Goal: Task Accomplishment & Management: Complete application form

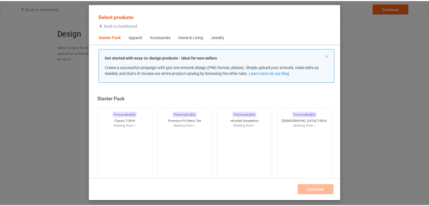
scroll to position [7, 0]
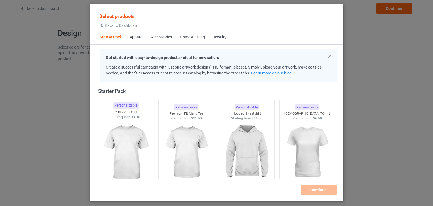
click at [133, 138] on img at bounding box center [125, 153] width 53 height 66
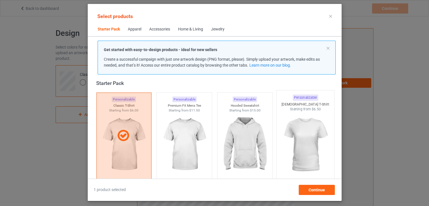
click at [296, 137] on img at bounding box center [305, 145] width 53 height 66
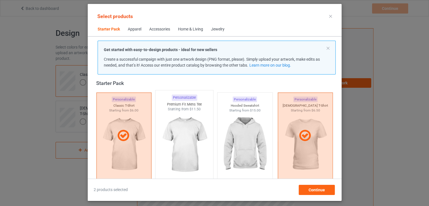
click at [193, 132] on img at bounding box center [184, 145] width 53 height 66
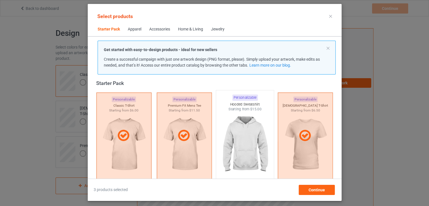
click at [249, 115] on img at bounding box center [244, 145] width 53 height 66
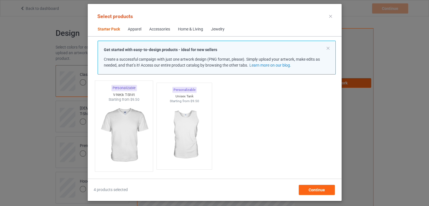
scroll to position [109, 0]
click at [121, 130] on img at bounding box center [123, 135] width 53 height 66
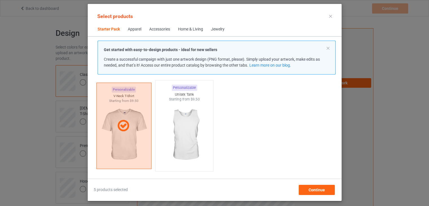
click at [183, 129] on img at bounding box center [184, 135] width 53 height 66
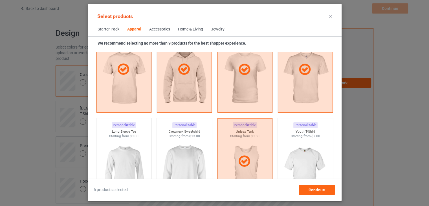
scroll to position [346, 0]
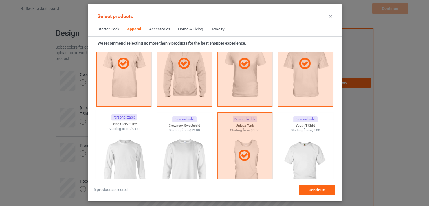
click at [122, 151] on img at bounding box center [123, 164] width 53 height 66
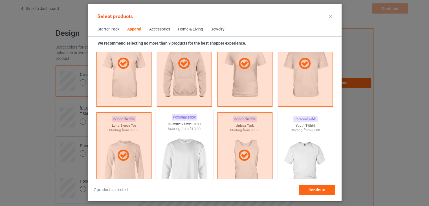
click at [183, 148] on img at bounding box center [184, 164] width 53 height 66
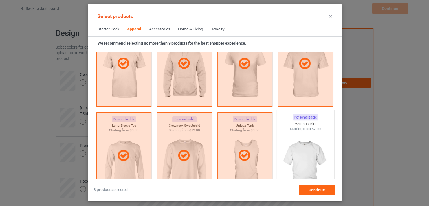
click at [317, 136] on img at bounding box center [305, 164] width 53 height 66
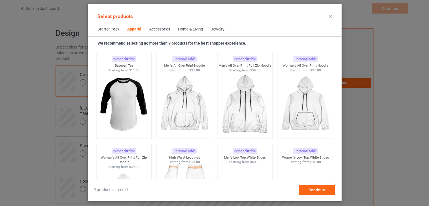
scroll to position [515, 0]
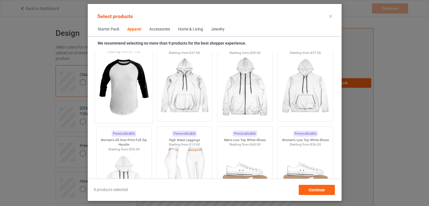
click at [119, 86] on img at bounding box center [123, 87] width 53 height 66
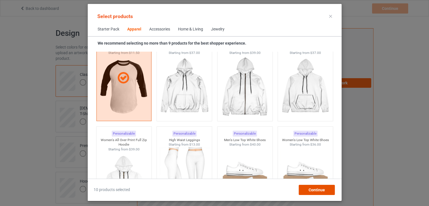
click at [325, 191] on div "Continue" at bounding box center [316, 190] width 36 height 10
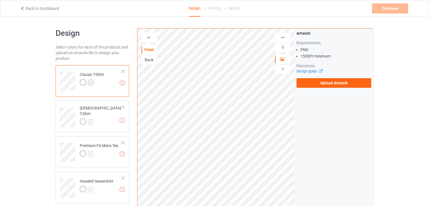
click at [93, 81] on img at bounding box center [91, 83] width 6 height 6
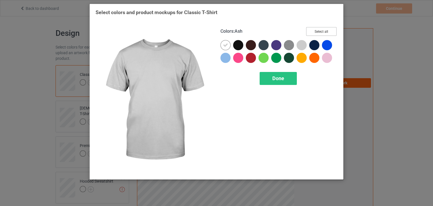
click at [316, 31] on button "Select all" at bounding box center [321, 31] width 30 height 9
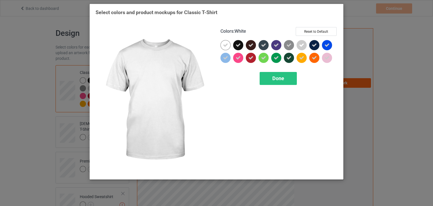
click at [229, 45] on div at bounding box center [226, 45] width 10 height 10
click at [227, 47] on div at bounding box center [226, 45] width 10 height 10
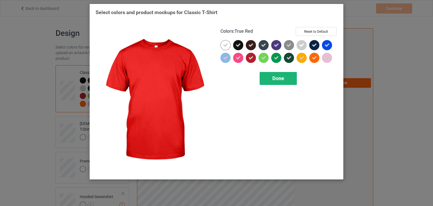
click at [289, 77] on div "Done" at bounding box center [278, 78] width 37 height 13
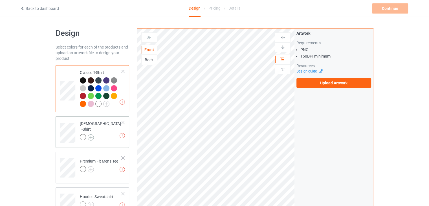
click at [91, 134] on img at bounding box center [91, 137] width 6 height 6
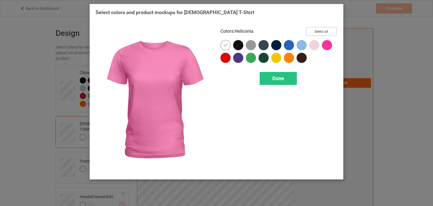
click at [323, 32] on button "Select all" at bounding box center [321, 31] width 30 height 9
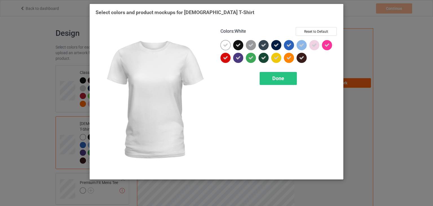
click at [225, 47] on icon at bounding box center [225, 45] width 5 height 5
click at [225, 47] on div at bounding box center [226, 45] width 10 height 10
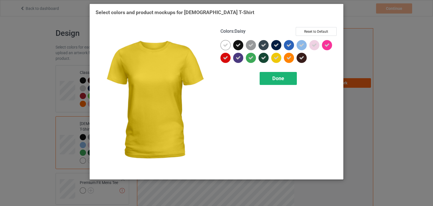
click at [284, 76] on span "Done" at bounding box center [278, 78] width 12 height 6
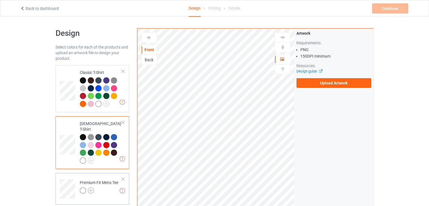
click at [89, 187] on img at bounding box center [91, 190] width 6 height 6
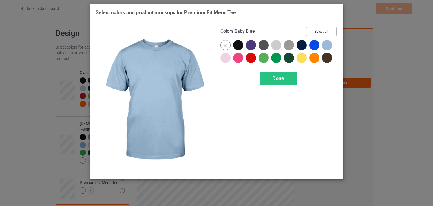
click at [323, 30] on button "Select all" at bounding box center [321, 31] width 30 height 9
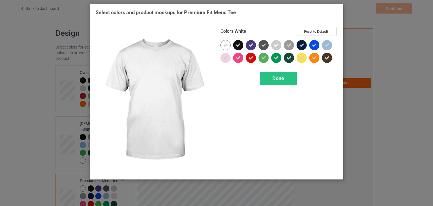
click at [228, 47] on icon at bounding box center [225, 45] width 5 height 5
click at [228, 47] on div at bounding box center [226, 45] width 10 height 10
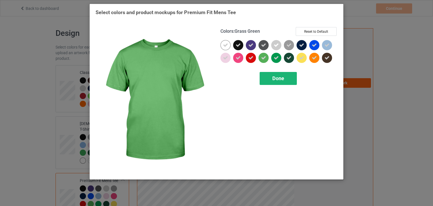
click at [276, 77] on span "Done" at bounding box center [278, 78] width 12 height 6
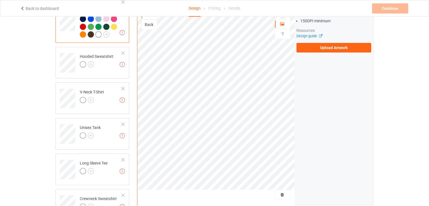
scroll to position [177, 0]
click at [93, 61] on img at bounding box center [91, 64] width 6 height 6
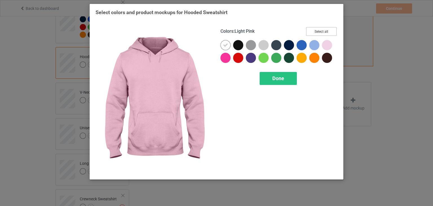
click at [325, 31] on button "Select all" at bounding box center [321, 31] width 30 height 9
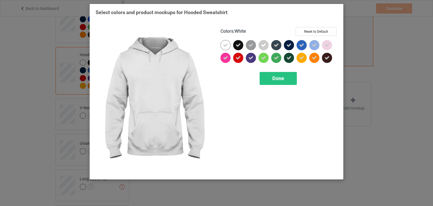
click at [228, 46] on icon at bounding box center [225, 45] width 5 height 5
click at [228, 46] on div at bounding box center [226, 45] width 10 height 10
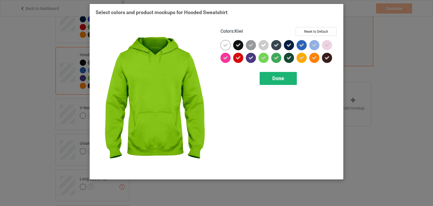
click at [278, 78] on span "Done" at bounding box center [278, 78] width 12 height 6
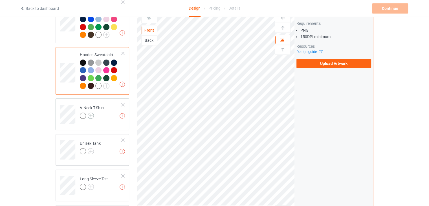
click at [93, 113] on img at bounding box center [91, 116] width 6 height 6
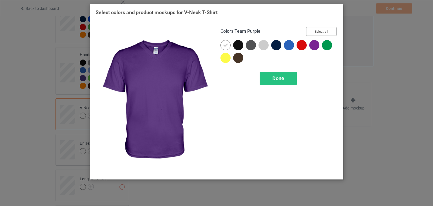
click at [325, 30] on button "Select all" at bounding box center [321, 31] width 30 height 9
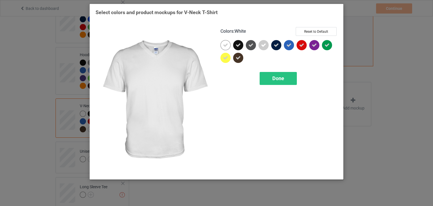
click at [227, 45] on icon at bounding box center [225, 45] width 5 height 5
click at [227, 45] on div at bounding box center [226, 45] width 10 height 10
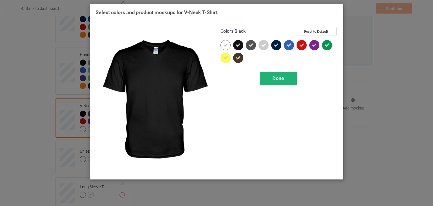
click at [273, 75] on div "Done" at bounding box center [278, 78] width 37 height 13
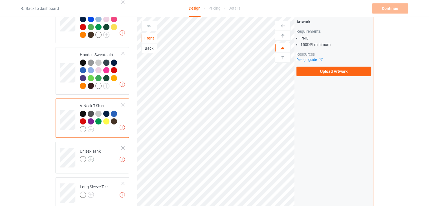
click at [90, 156] on img at bounding box center [91, 159] width 6 height 6
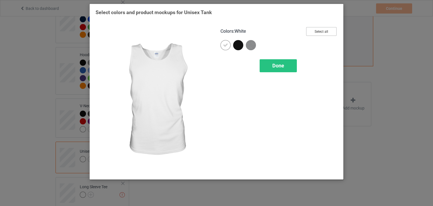
click at [325, 31] on button "Select all" at bounding box center [321, 31] width 30 height 9
click at [228, 44] on icon at bounding box center [225, 45] width 5 height 5
click at [228, 44] on div at bounding box center [226, 45] width 10 height 10
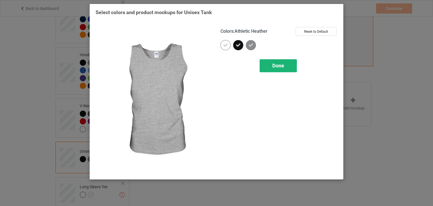
click at [283, 67] on span "Done" at bounding box center [278, 66] width 12 height 6
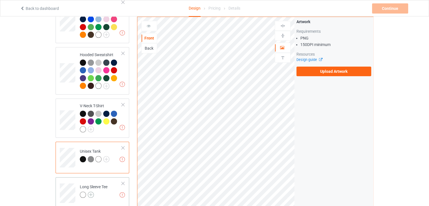
click at [91, 191] on img at bounding box center [91, 194] width 6 height 6
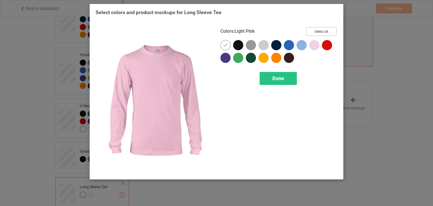
click at [315, 30] on button "Select all" at bounding box center [321, 31] width 30 height 9
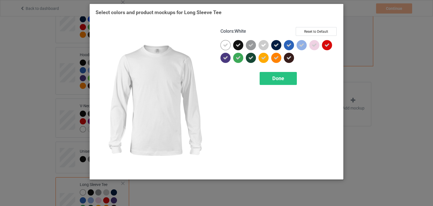
click at [225, 46] on icon at bounding box center [225, 45] width 5 height 5
click at [225, 46] on div at bounding box center [226, 45] width 10 height 10
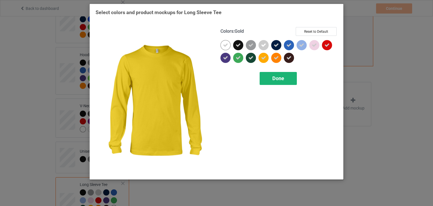
click at [285, 78] on div "Done" at bounding box center [278, 78] width 37 height 13
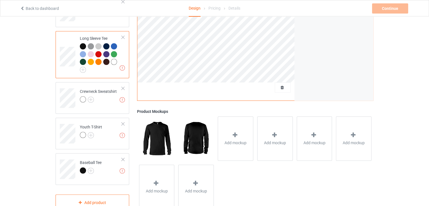
scroll to position [333, 0]
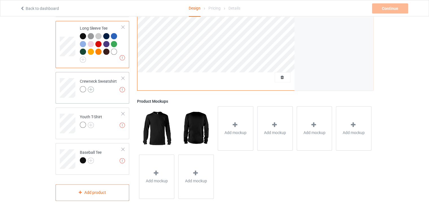
click at [90, 86] on img at bounding box center [91, 89] width 6 height 6
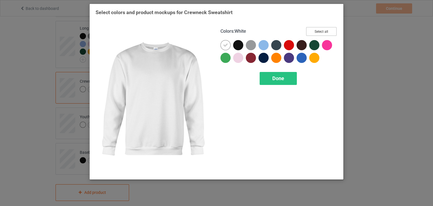
click at [314, 30] on button "Select all" at bounding box center [321, 31] width 30 height 9
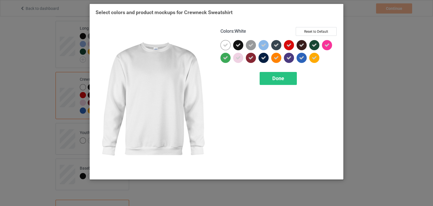
click at [228, 42] on div at bounding box center [226, 45] width 10 height 10
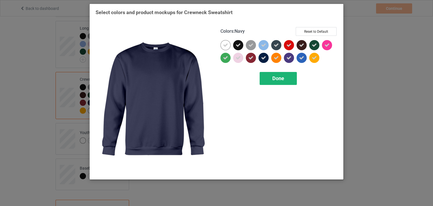
click at [278, 80] on span "Done" at bounding box center [278, 78] width 12 height 6
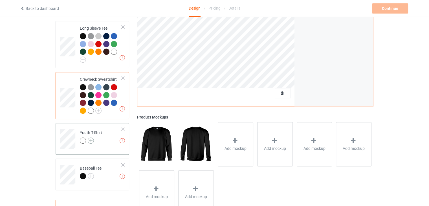
click at [91, 137] on img at bounding box center [91, 140] width 6 height 6
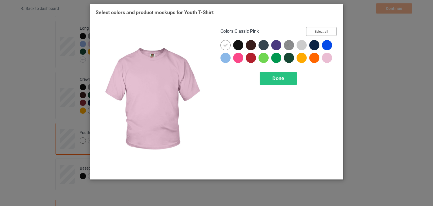
click at [320, 32] on button "Select all" at bounding box center [321, 31] width 30 height 9
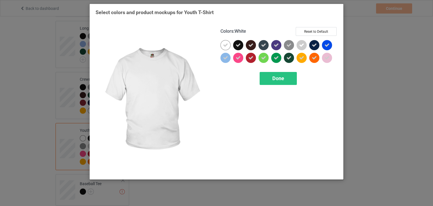
click at [227, 46] on icon at bounding box center [225, 45] width 5 height 5
click at [227, 46] on div at bounding box center [226, 45] width 10 height 10
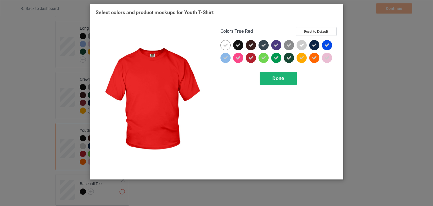
click at [278, 75] on span "Done" at bounding box center [278, 78] width 12 height 6
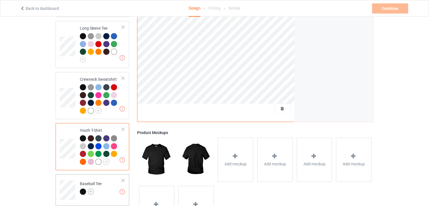
click at [90, 188] on img at bounding box center [91, 191] width 6 height 6
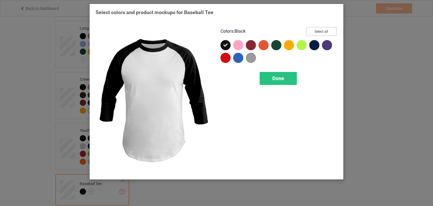
click at [327, 34] on button "Select all" at bounding box center [321, 31] width 30 height 9
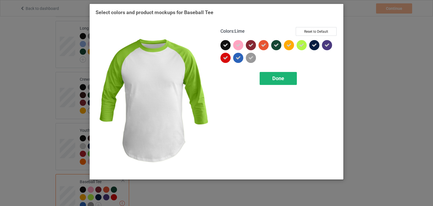
click at [274, 78] on span "Done" at bounding box center [278, 78] width 12 height 6
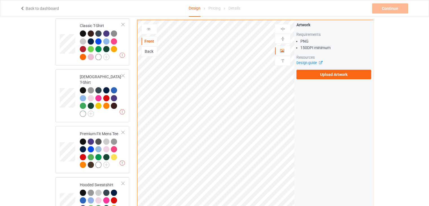
scroll to position [43, 0]
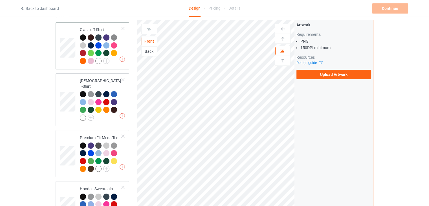
click at [116, 63] on div at bounding box center [101, 49] width 42 height 31
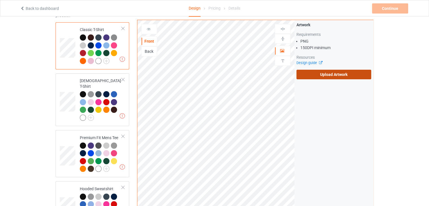
click at [342, 77] on label "Upload Artwork" at bounding box center [333, 75] width 75 height 10
click at [0, 0] on input "Upload Artwork" at bounding box center [0, 0] width 0 height 0
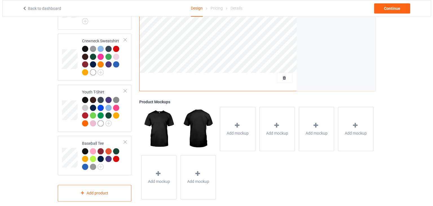
scroll to position [370, 0]
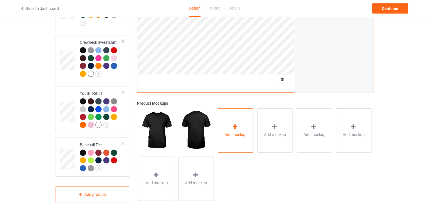
click at [238, 124] on icon at bounding box center [235, 127] width 7 height 6
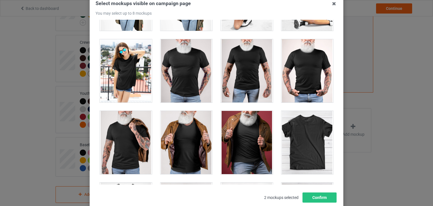
scroll to position [8060, 0]
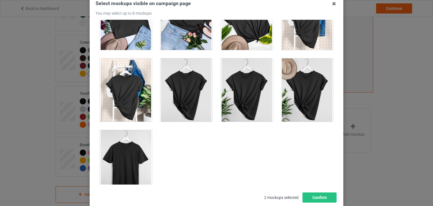
click at [117, 138] on div at bounding box center [126, 161] width 52 height 63
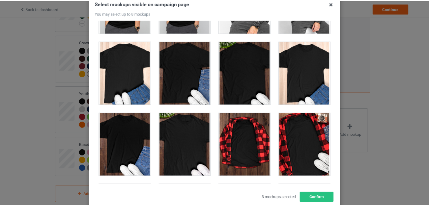
scroll to position [1714, 0]
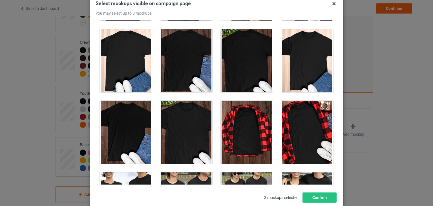
click at [133, 112] on div at bounding box center [126, 132] width 52 height 63
click at [311, 204] on div "Select mockups visible on campaign page You may select up to 8 mockups 1 2 4 3 …" at bounding box center [217, 102] width 254 height 215
click at [317, 196] on button "Confirm" at bounding box center [320, 197] width 34 height 10
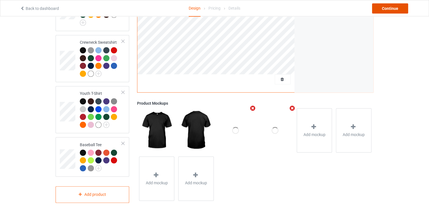
click at [394, 7] on div "Continue" at bounding box center [390, 8] width 36 height 10
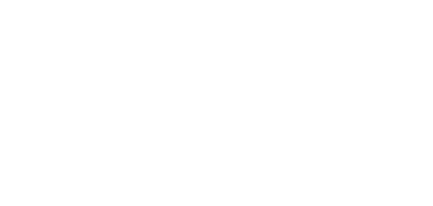
click at [126, 45] on body at bounding box center [216, 103] width 433 height 206
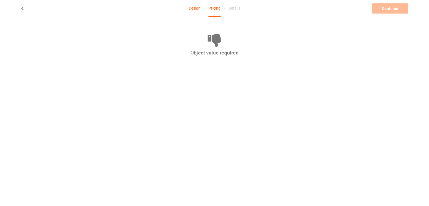
click at [22, 10] on icon at bounding box center [22, 8] width 5 height 4
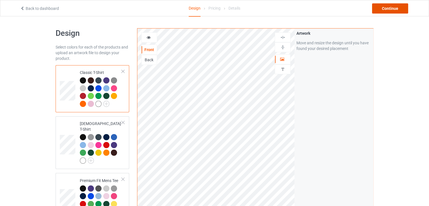
click at [377, 12] on div "Continue" at bounding box center [390, 8] width 36 height 10
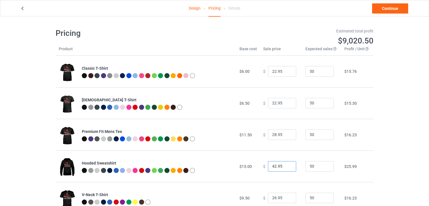
click at [270, 168] on input "42.95" at bounding box center [282, 166] width 28 height 11
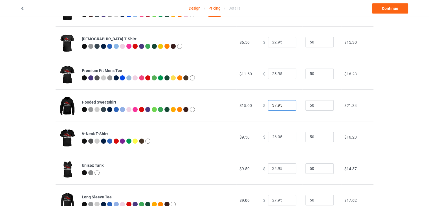
scroll to position [63, 0]
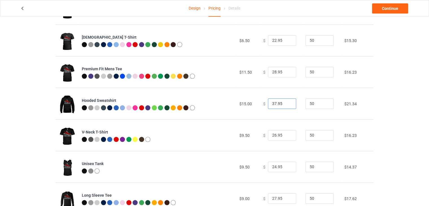
type input "37.95"
click at [272, 72] on input "28.95" at bounding box center [282, 72] width 28 height 11
click at [393, 75] on div "Design Pricing Details Continue Pricing Estimated total profit $8,788.00 Produc…" at bounding box center [214, 137] width 429 height 367
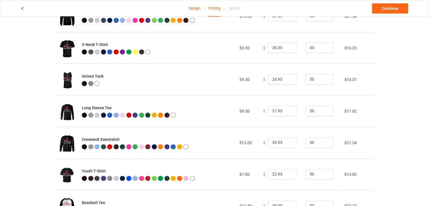
scroll to position [177, 0]
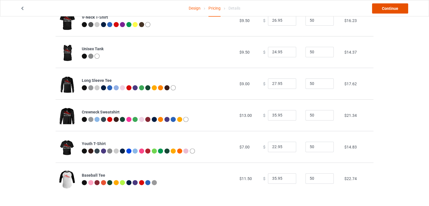
click at [383, 9] on link "Continue" at bounding box center [390, 8] width 36 height 10
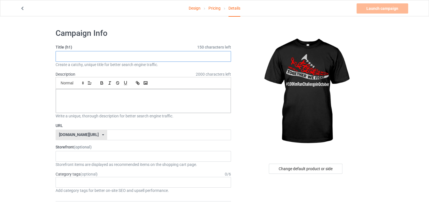
click at [135, 52] on input "text" at bounding box center [143, 56] width 175 height 11
type input "100 Km Run Challenge in October"
click at [136, 131] on input "text" at bounding box center [169, 134] width 124 height 11
type input "100kmrunchallengeinoctober"
click at [105, 103] on div at bounding box center [143, 101] width 175 height 24
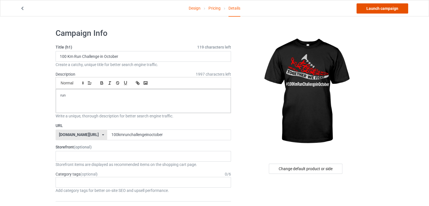
click at [378, 9] on link "Launch campaign" at bounding box center [382, 8] width 52 height 10
